Goal: Task Accomplishment & Management: Manage account settings

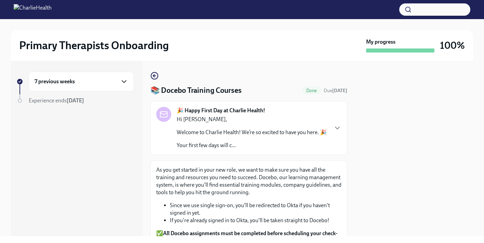
click at [124, 81] on icon "button" at bounding box center [124, 82] width 8 height 8
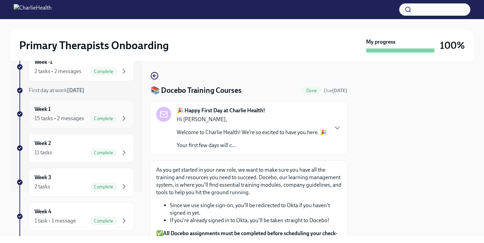
scroll to position [154, 0]
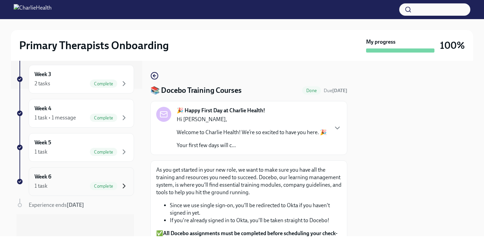
click at [120, 186] on icon "button" at bounding box center [124, 186] width 8 height 8
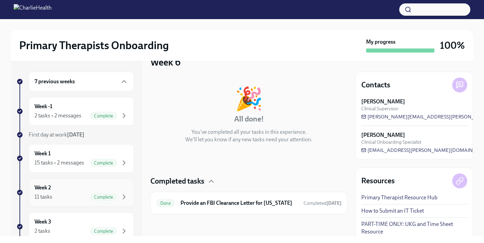
scroll to position [154, 0]
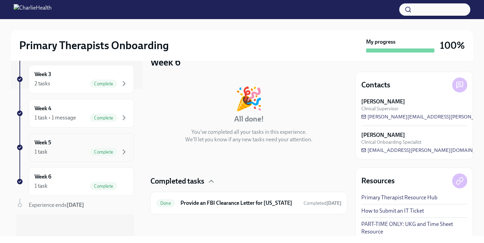
click at [107, 154] on span "Complete" at bounding box center [103, 152] width 27 height 5
click at [103, 148] on div "Complete" at bounding box center [103, 152] width 27 height 8
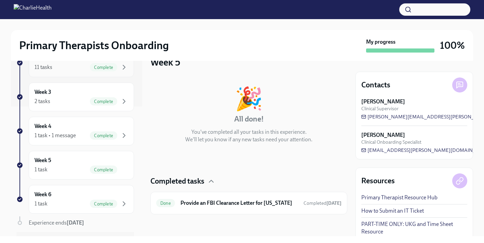
scroll to position [154, 0]
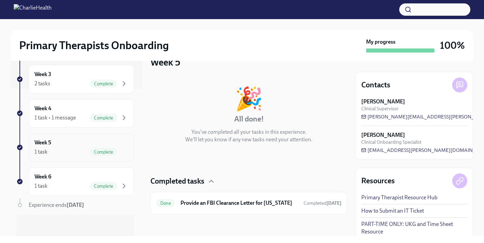
click at [65, 147] on div "Week 5 1 task Complete" at bounding box center [82, 147] width 94 height 17
click at [65, 118] on div "1 task • 1 message" at bounding box center [55, 118] width 41 height 8
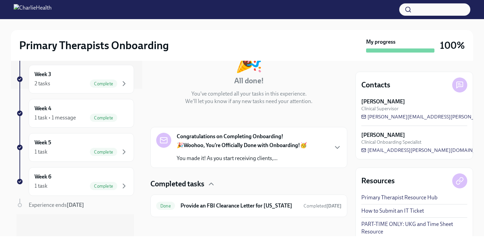
scroll to position [64, 0]
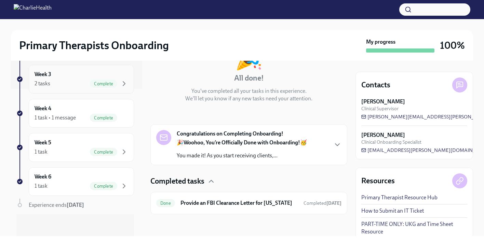
click at [76, 82] on div "2 tasks Complete" at bounding box center [82, 84] width 94 height 8
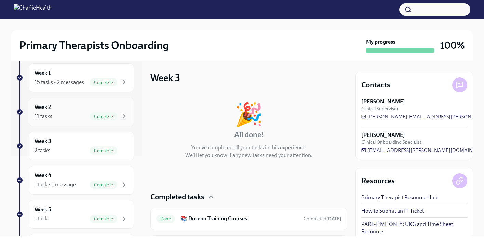
scroll to position [74, 0]
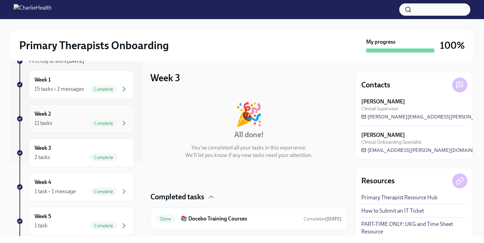
click at [83, 118] on div "Week 2 11 tasks Complete" at bounding box center [82, 118] width 94 height 17
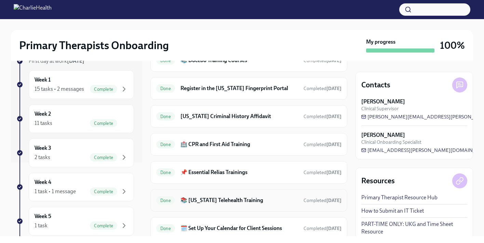
scroll to position [202, 0]
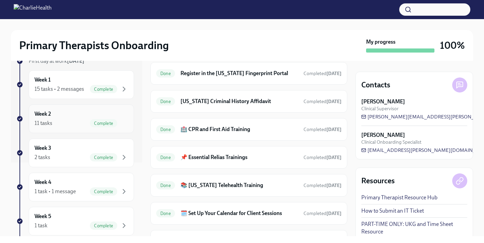
click at [73, 127] on div "11 tasks Complete" at bounding box center [82, 123] width 94 height 8
click at [68, 162] on div "2 tasks Complete" at bounding box center [82, 157] width 94 height 8
